Goal: Transaction & Acquisition: Book appointment/travel/reservation

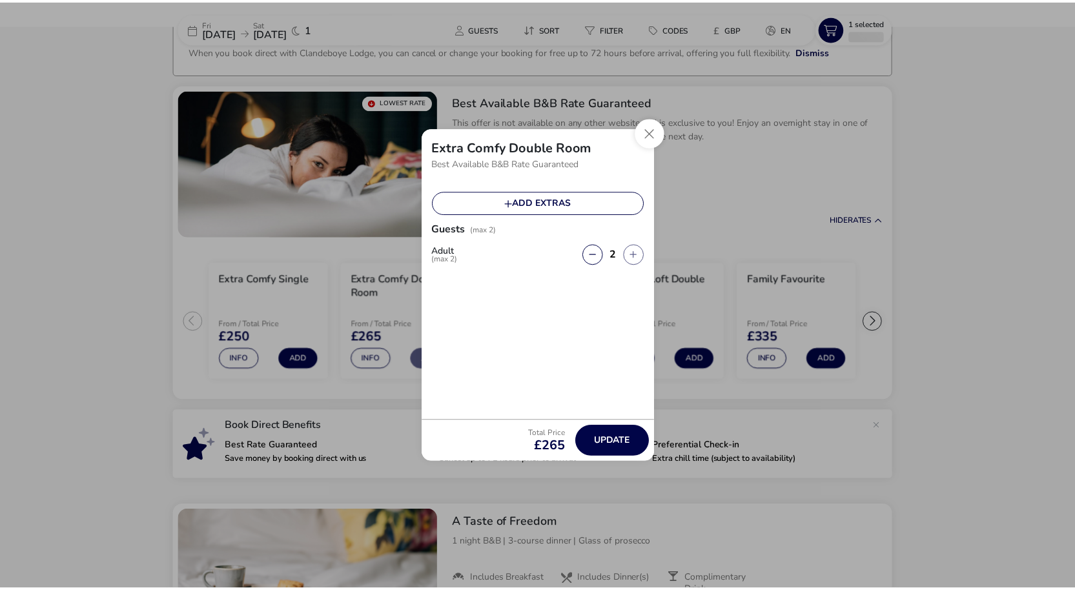
scroll to position [94, 0]
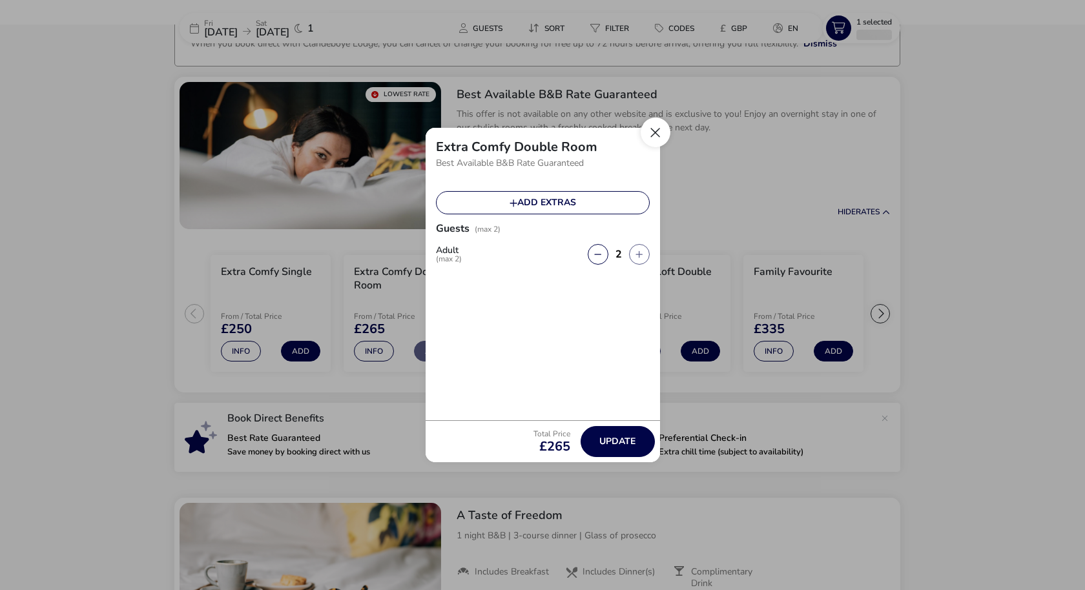
click at [657, 132] on button "Close" at bounding box center [656, 133] width 30 height 30
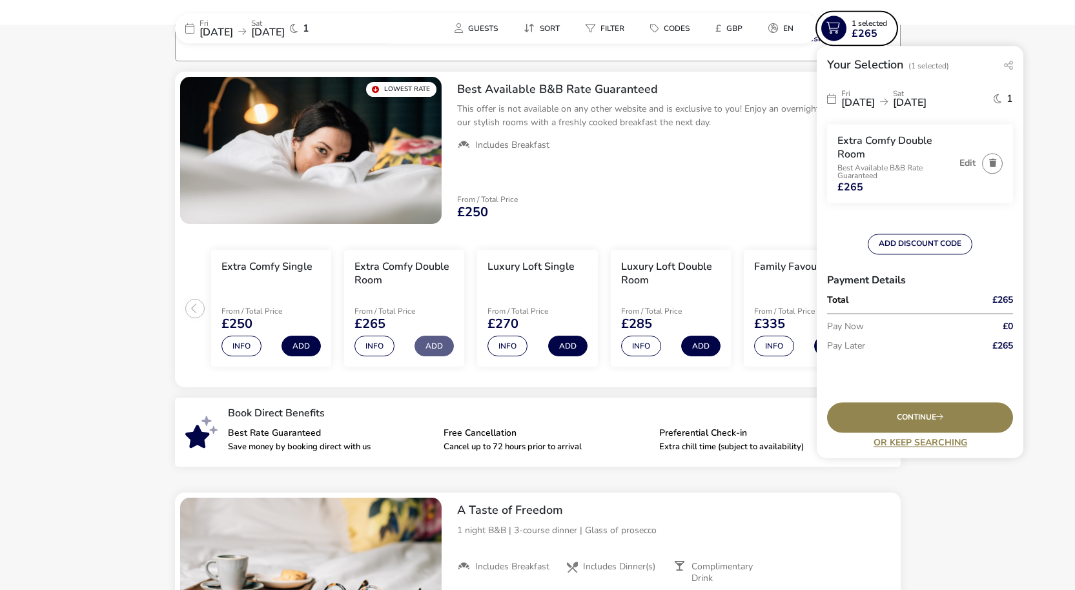
scroll to position [105, 0]
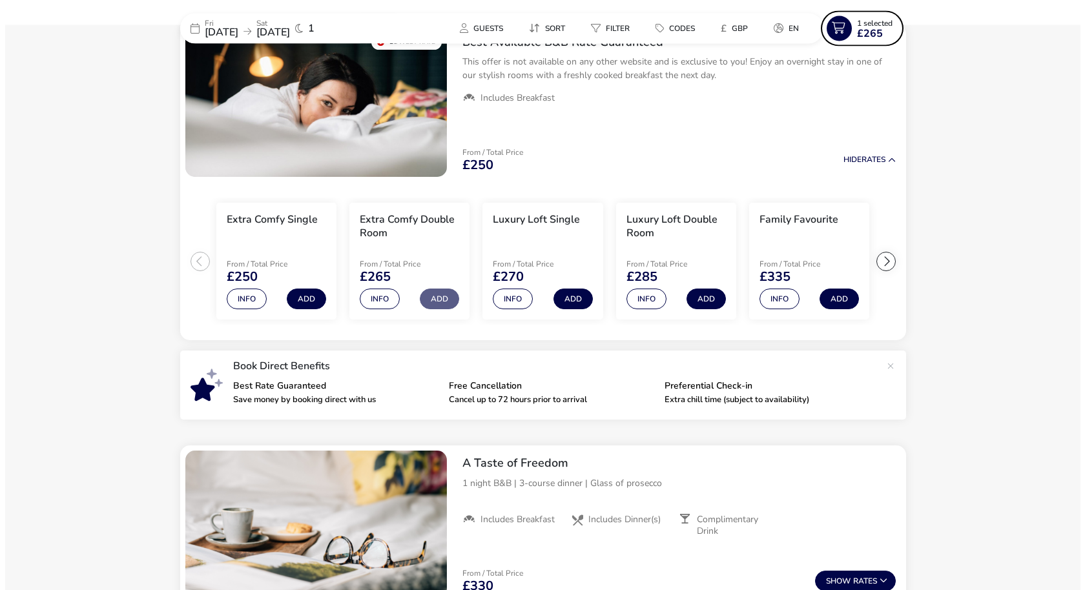
scroll to position [156, 0]
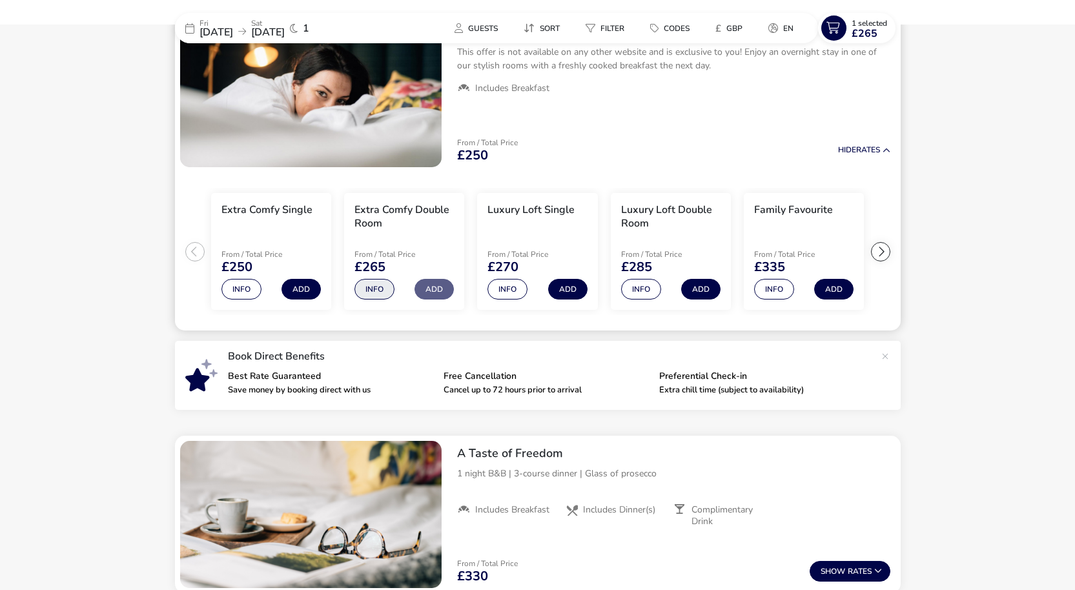
click at [369, 290] on button "Info" at bounding box center [375, 289] width 40 height 21
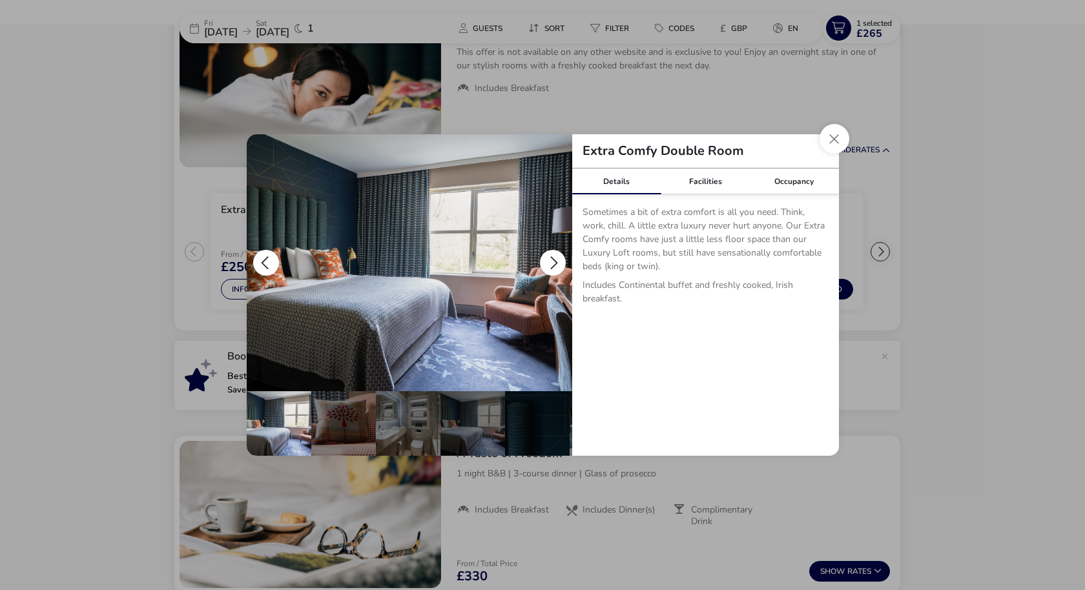
click at [557, 266] on button "details" at bounding box center [553, 263] width 26 height 26
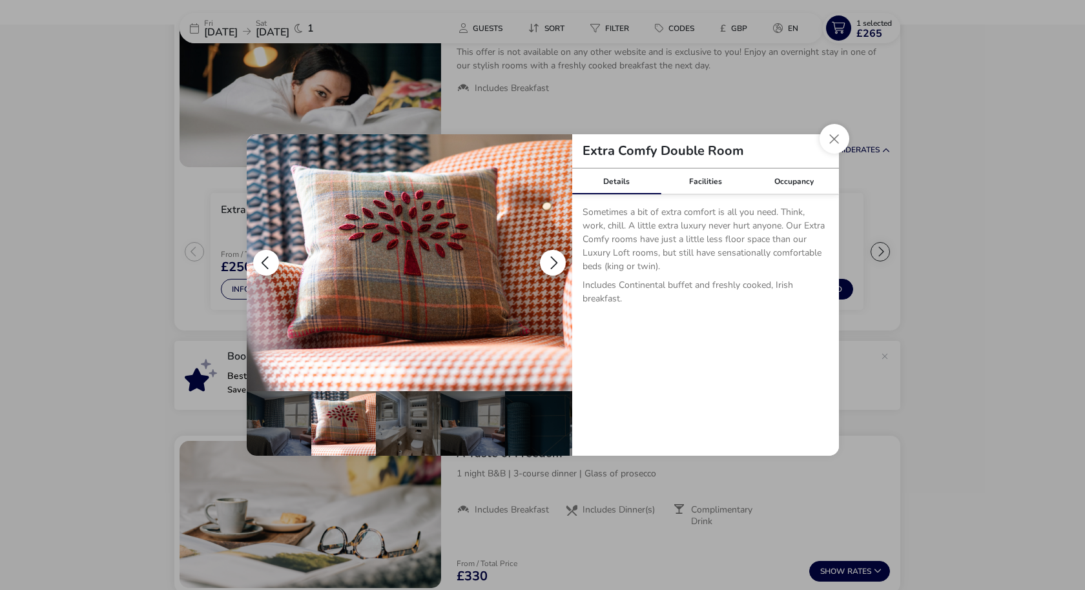
click at [557, 266] on button "details" at bounding box center [553, 263] width 26 height 26
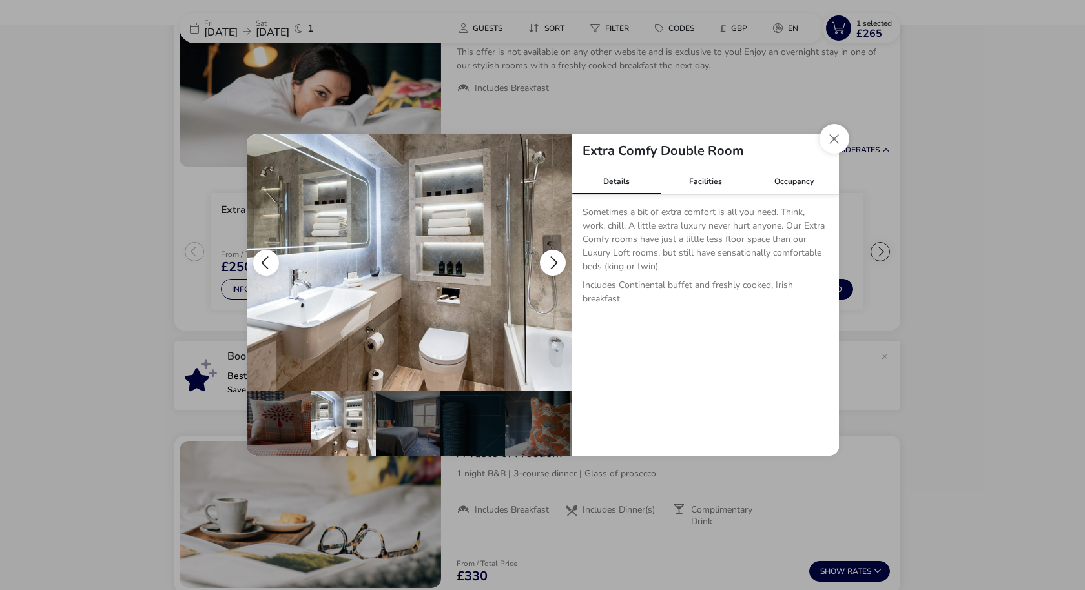
click at [557, 266] on button "details" at bounding box center [553, 263] width 26 height 26
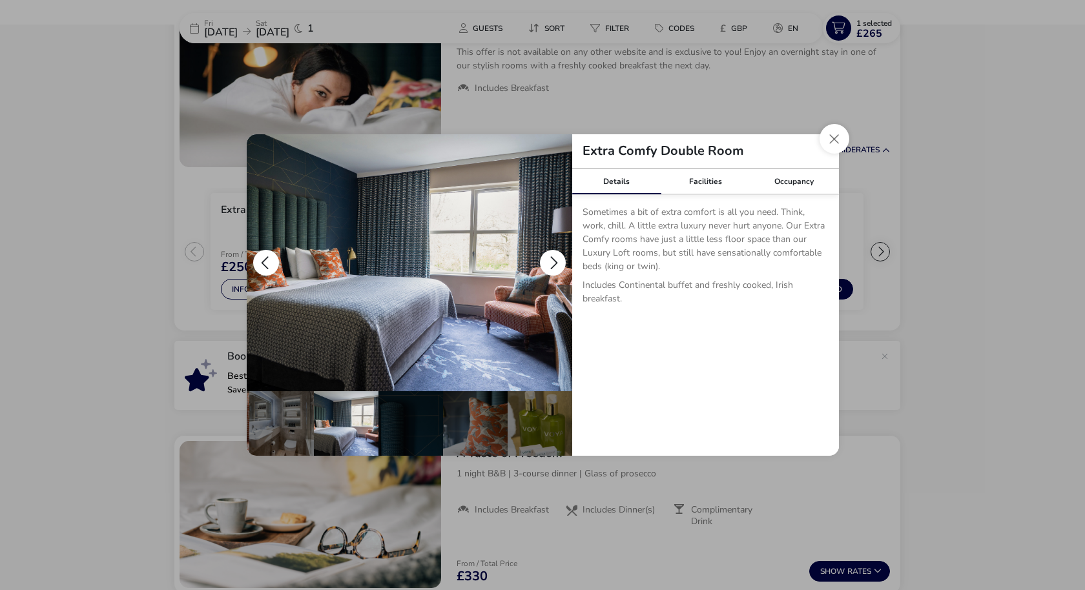
click at [557, 266] on button "details" at bounding box center [553, 263] width 26 height 26
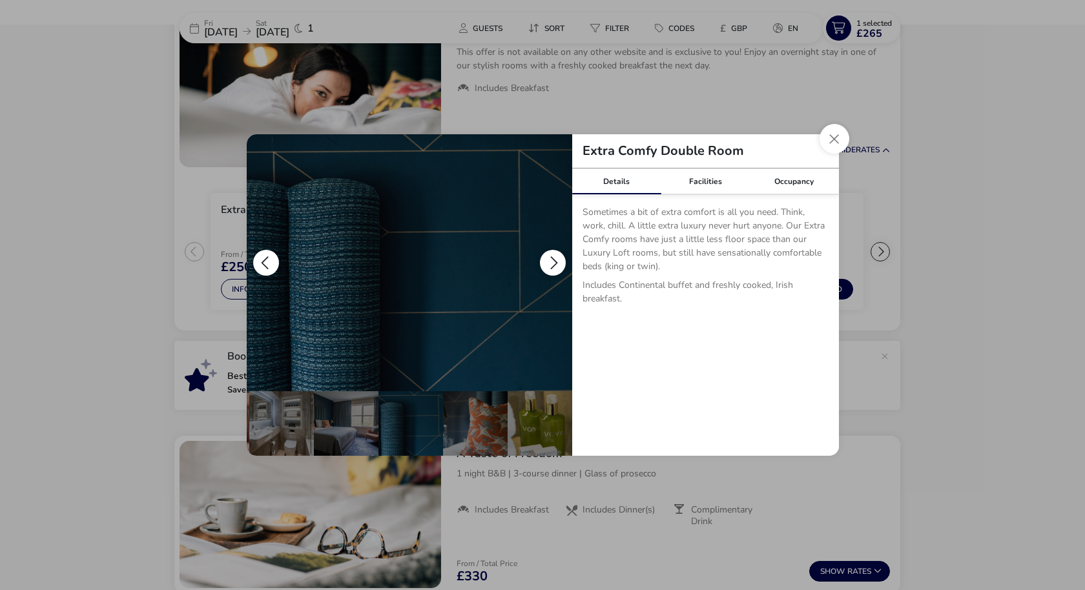
click at [557, 266] on button "details" at bounding box center [553, 263] width 26 height 26
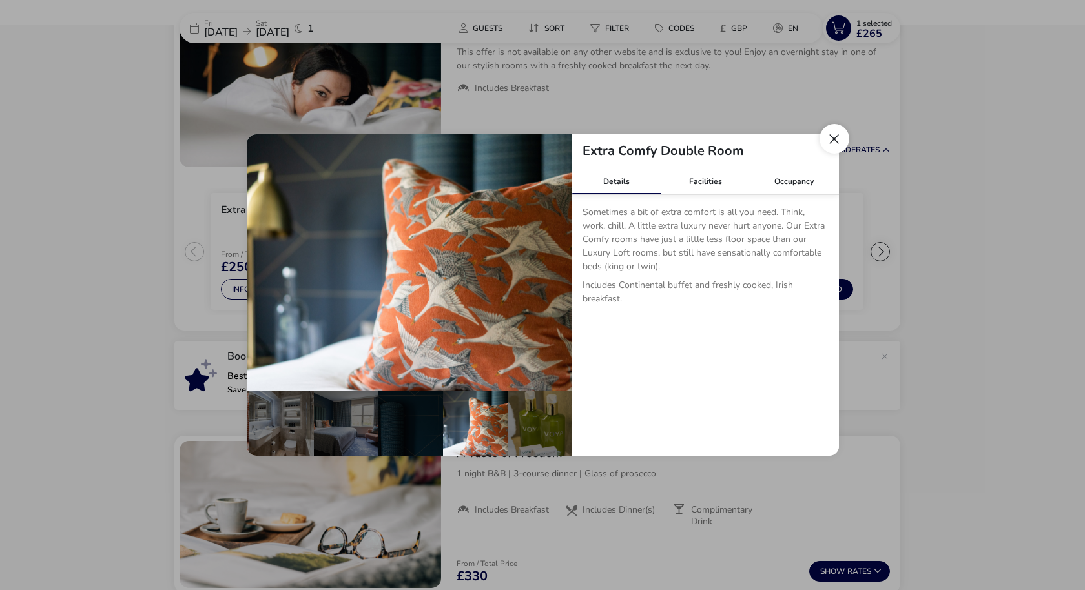
click at [834, 139] on button "Close dialog" at bounding box center [834, 139] width 30 height 30
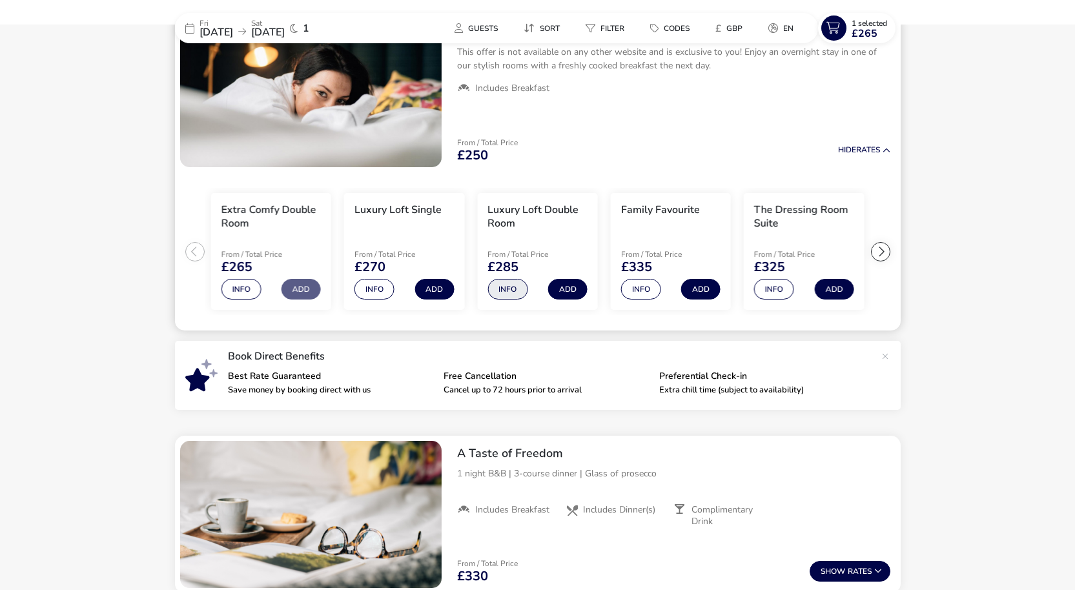
click at [500, 288] on button "Info" at bounding box center [508, 289] width 40 height 21
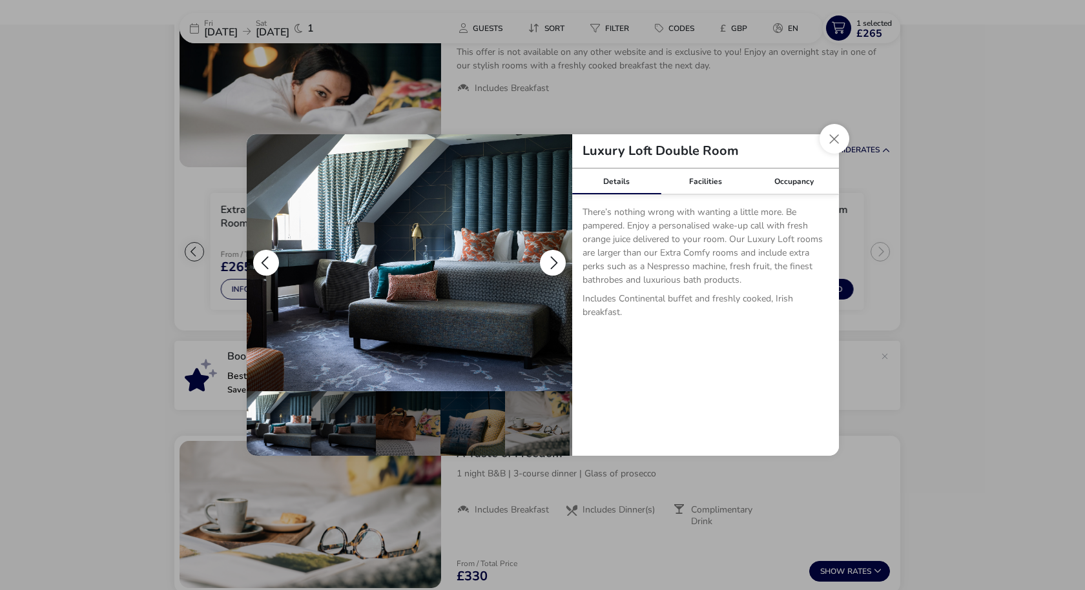
click at [552, 260] on button "details" at bounding box center [553, 263] width 26 height 26
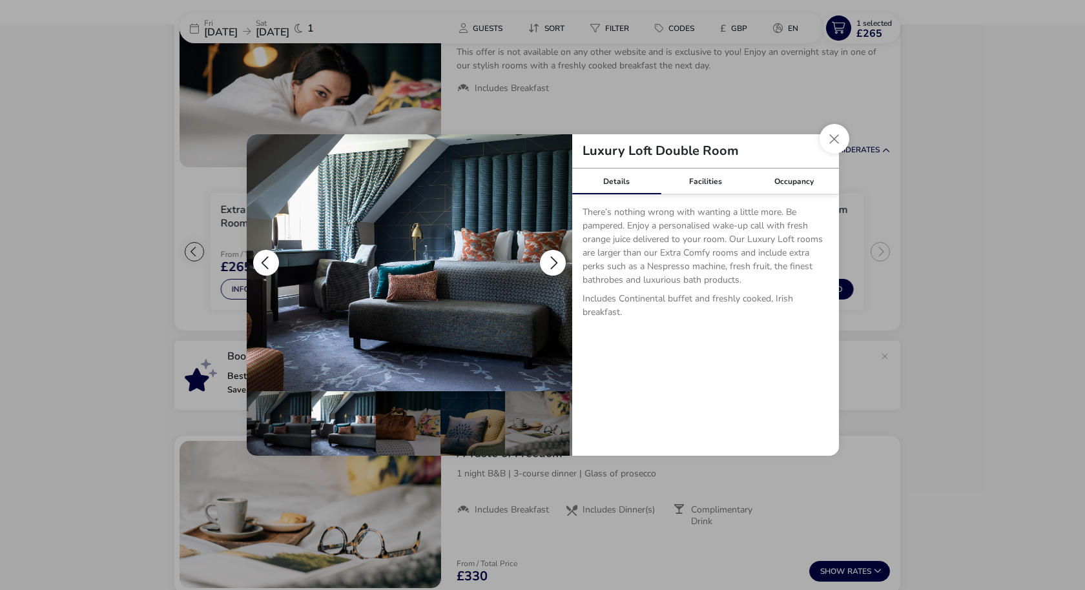
click at [552, 260] on button "details" at bounding box center [553, 263] width 26 height 26
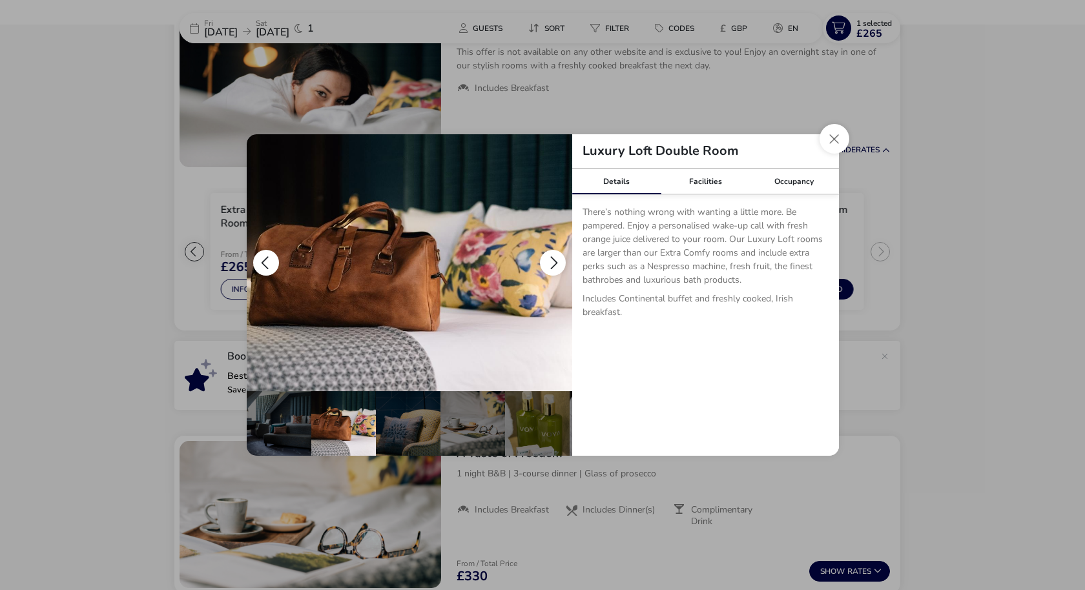
click at [552, 260] on button "details" at bounding box center [553, 263] width 26 height 26
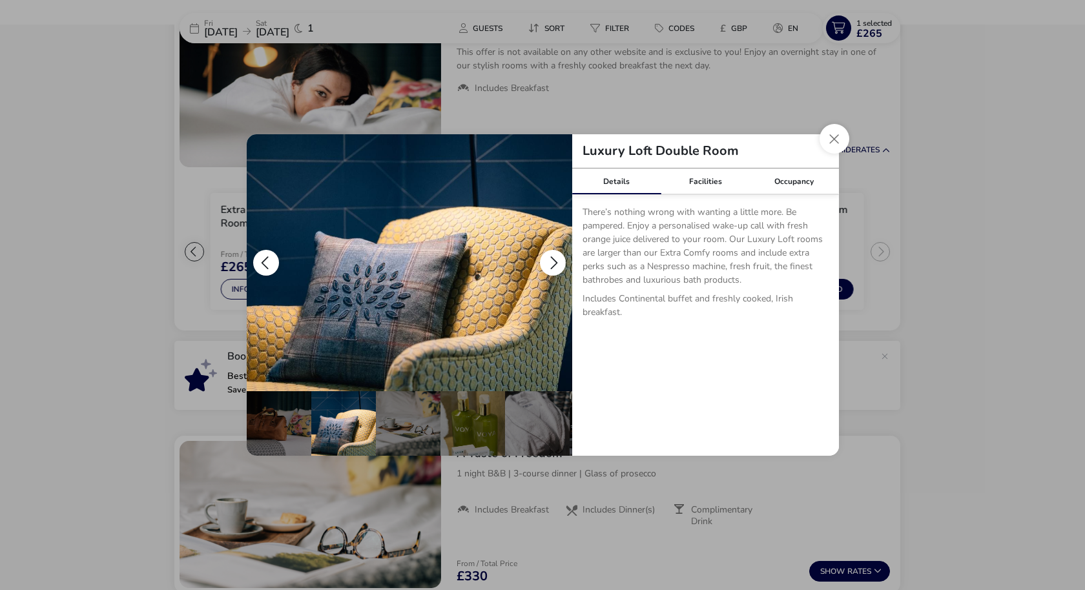
click at [552, 260] on button "details" at bounding box center [553, 263] width 26 height 26
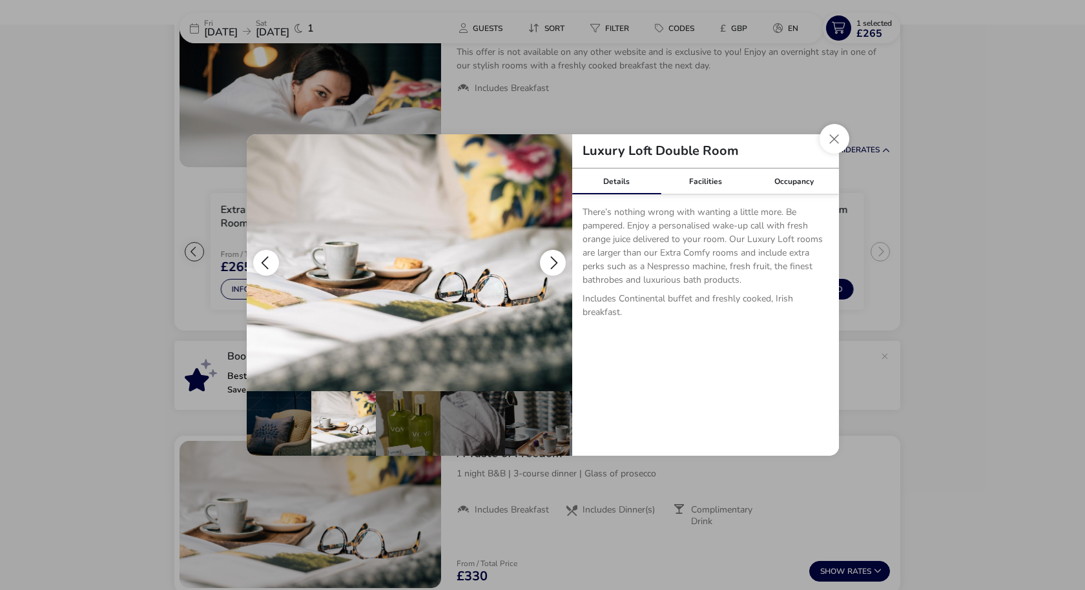
click at [552, 260] on button "details" at bounding box center [553, 263] width 26 height 26
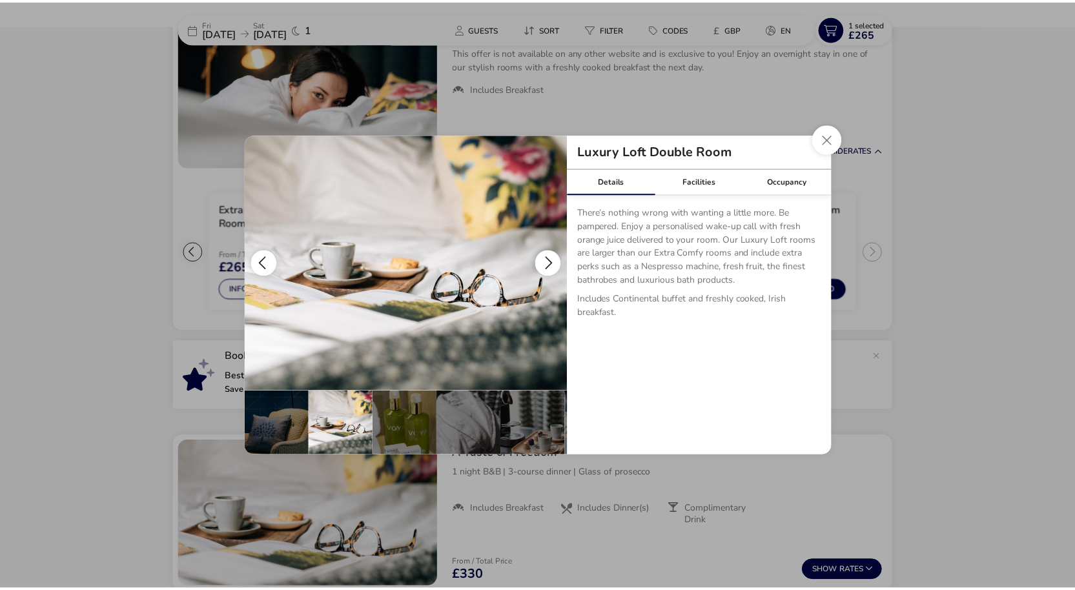
scroll to position [0, 258]
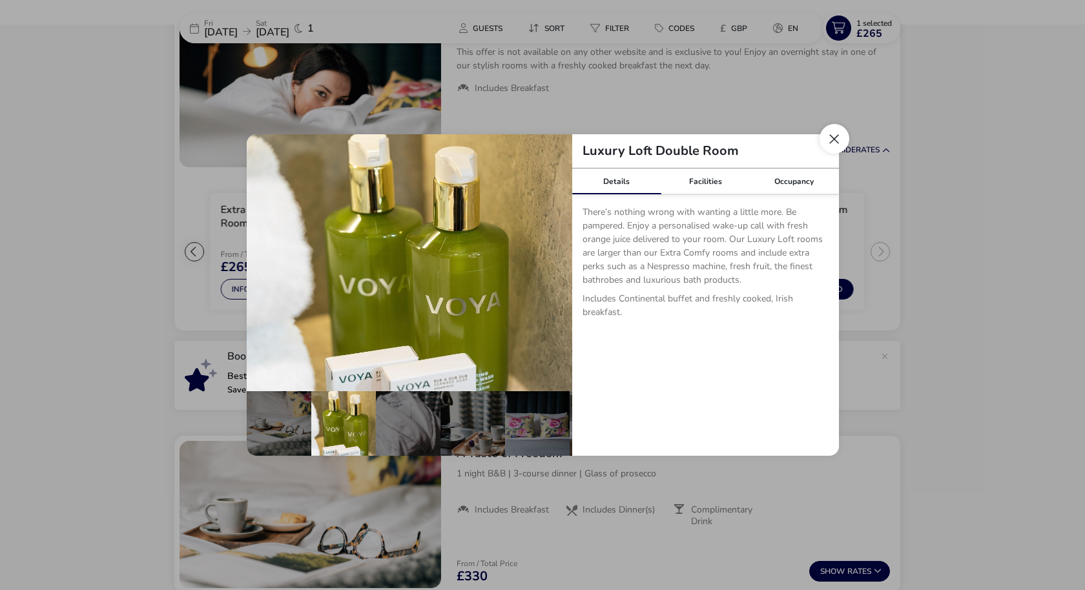
click at [830, 137] on button "Close dialog" at bounding box center [834, 139] width 30 height 30
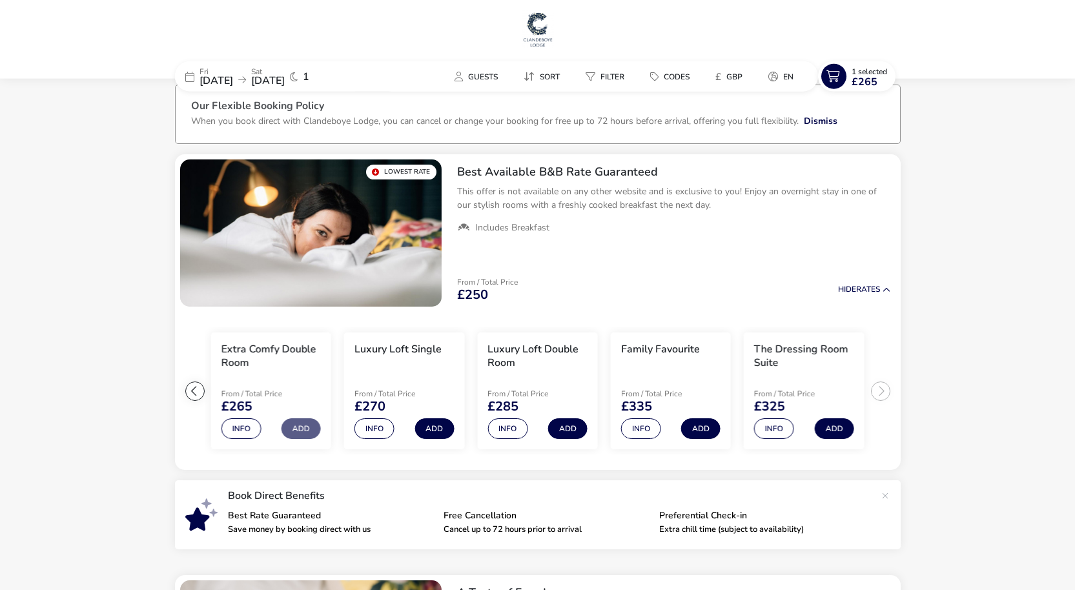
scroll to position [0, 0]
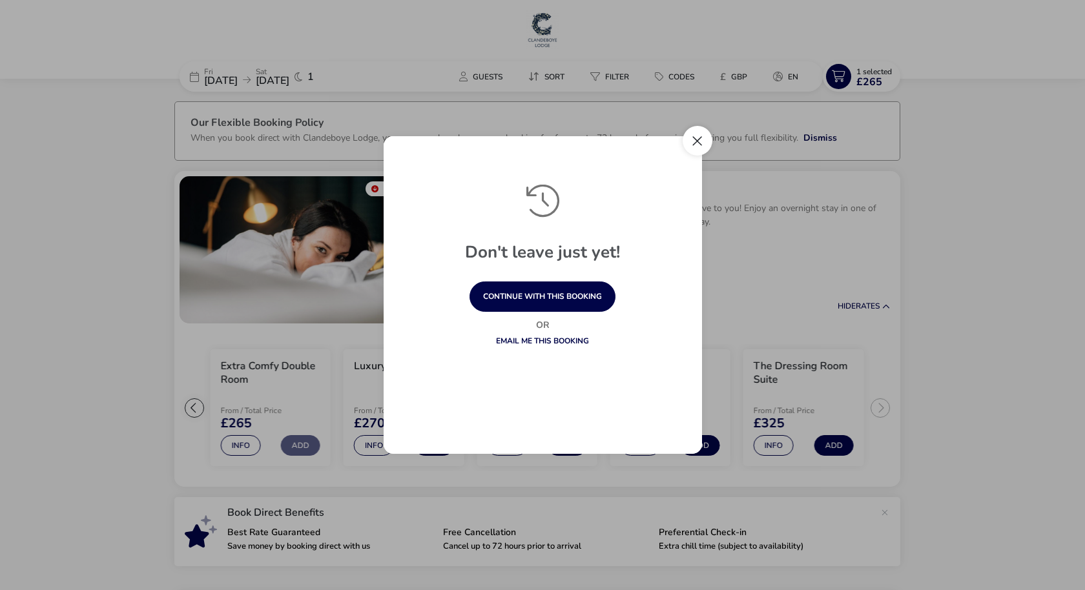
click at [703, 147] on button "Close" at bounding box center [698, 141] width 30 height 30
